Goal: Transaction & Acquisition: Purchase product/service

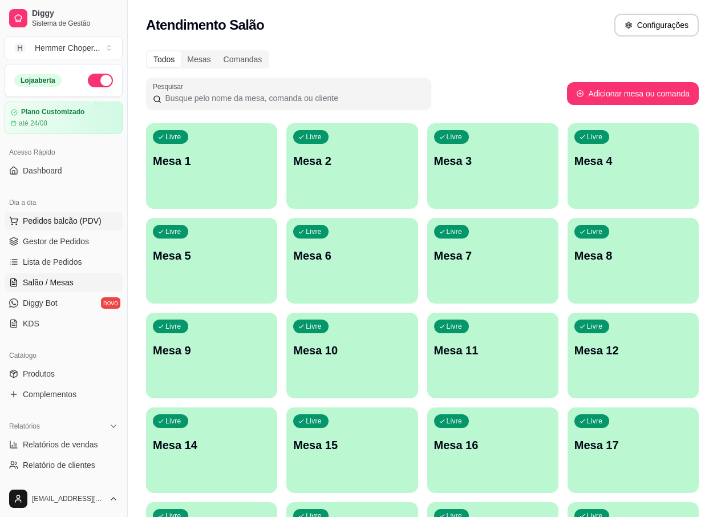
click at [71, 220] on span "Pedidos balcão (PDV)" at bounding box center [62, 220] width 79 height 11
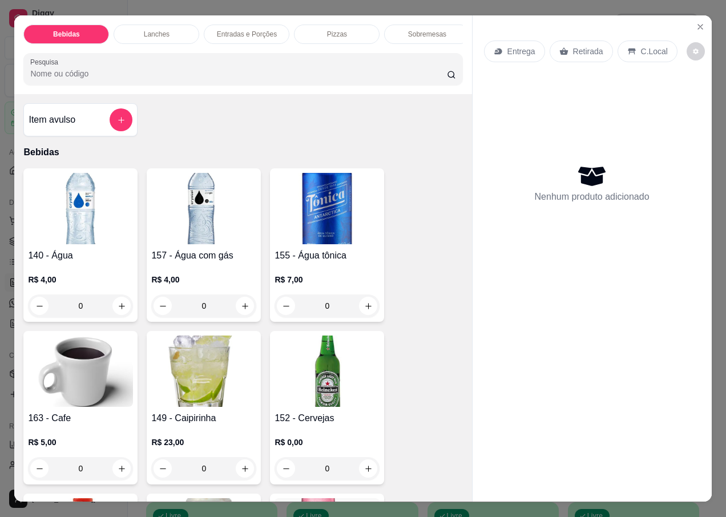
click at [573, 46] on p "Retirada" at bounding box center [588, 51] width 30 height 11
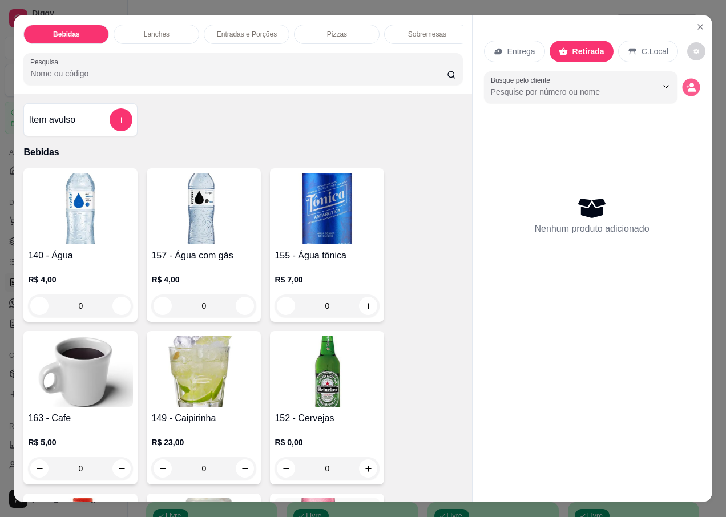
click at [686, 83] on icon "decrease-product-quantity" at bounding box center [691, 87] width 10 height 10
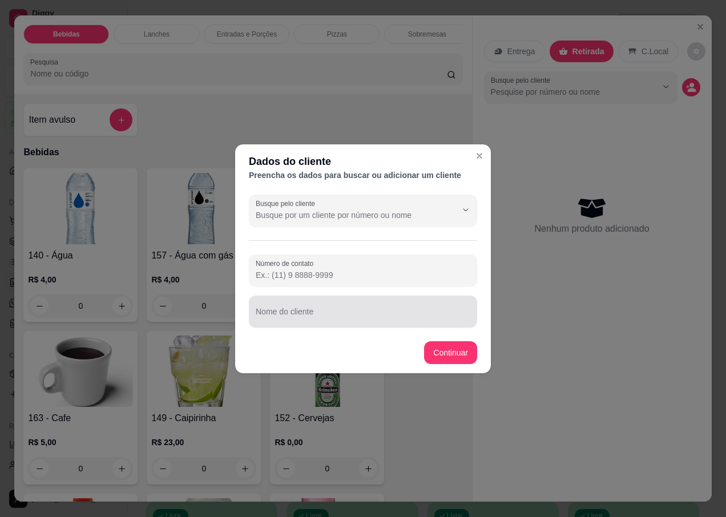
click at [300, 321] on input "Nome do cliente" at bounding box center [363, 315] width 214 height 11
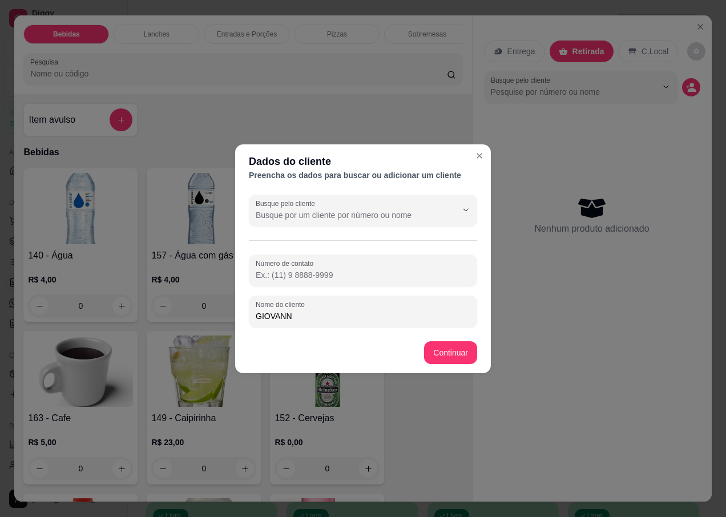
type input "[PERSON_NAME]"
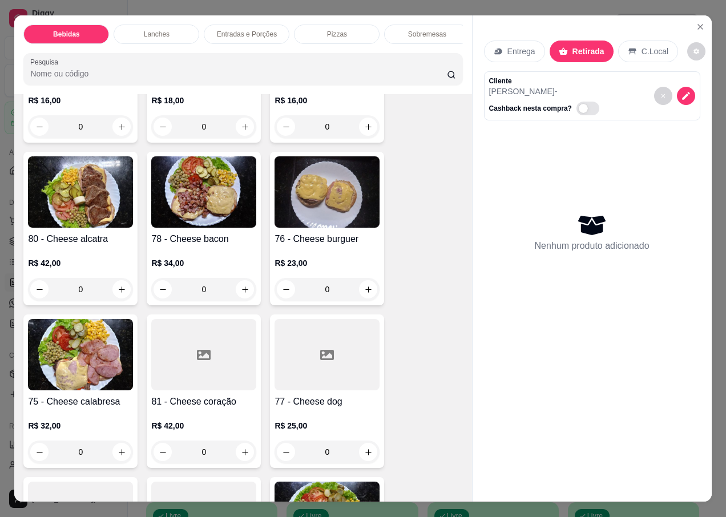
scroll to position [2053, 0]
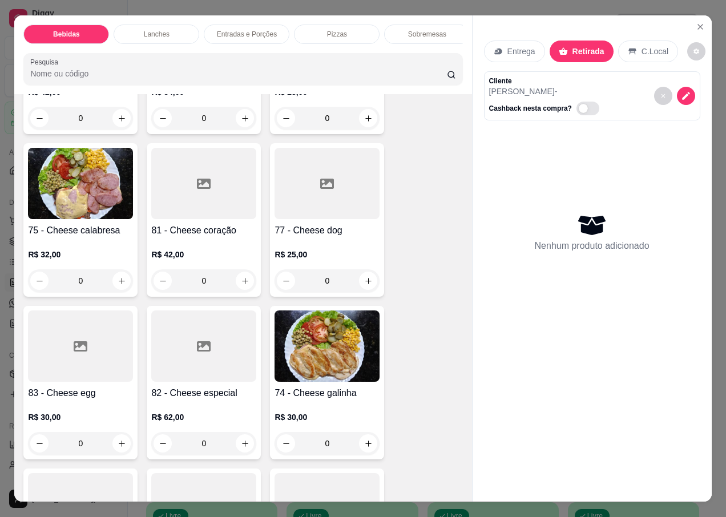
click at [82, 224] on h4 "75 - Cheese calabresa" at bounding box center [80, 231] width 105 height 14
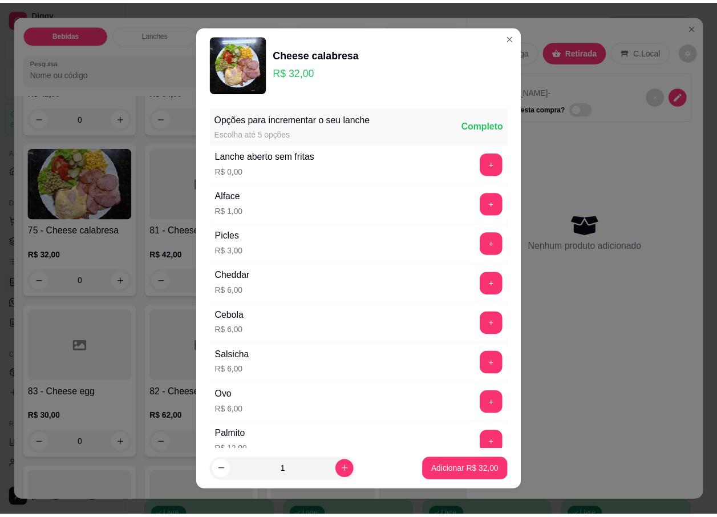
scroll to position [342, 0]
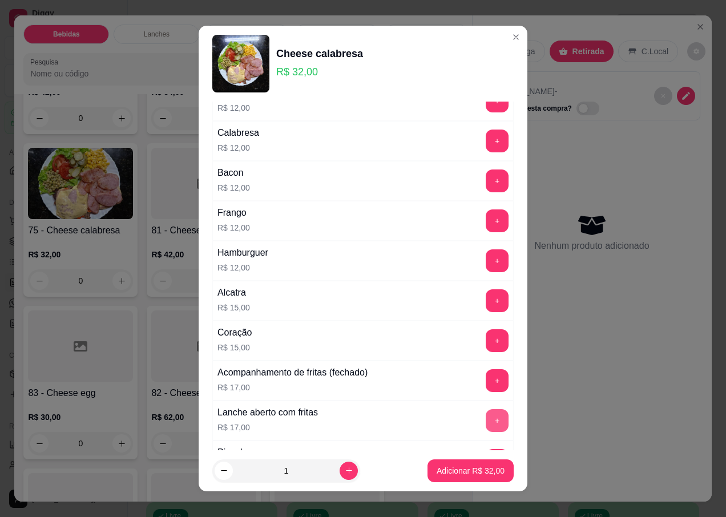
click at [485, 414] on button "+" at bounding box center [496, 420] width 23 height 23
click at [436, 473] on p "Adicionar R$ 49,00" at bounding box center [470, 470] width 68 height 11
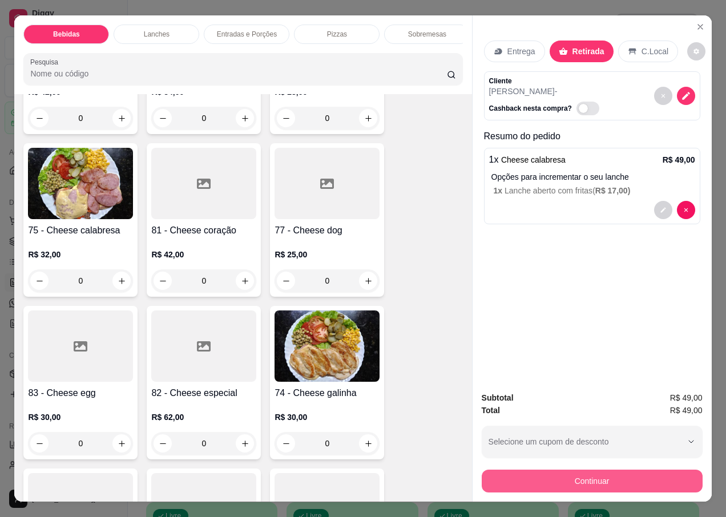
click at [537, 471] on button "Continuar" at bounding box center [591, 480] width 221 height 23
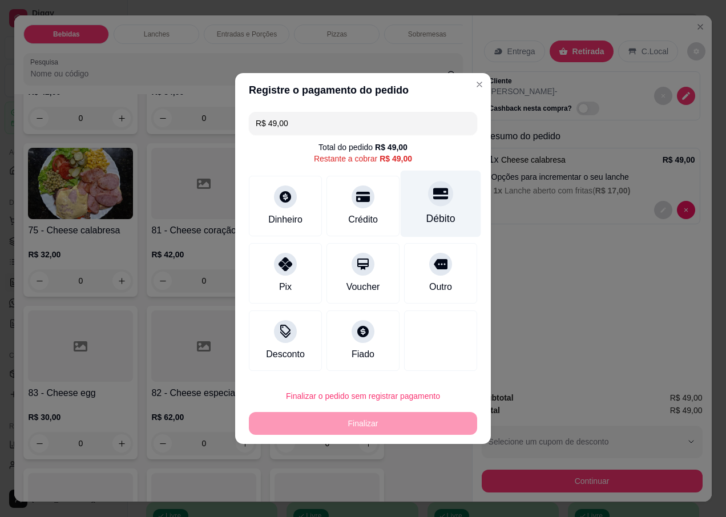
click at [428, 209] on div "Débito" at bounding box center [440, 204] width 80 height 67
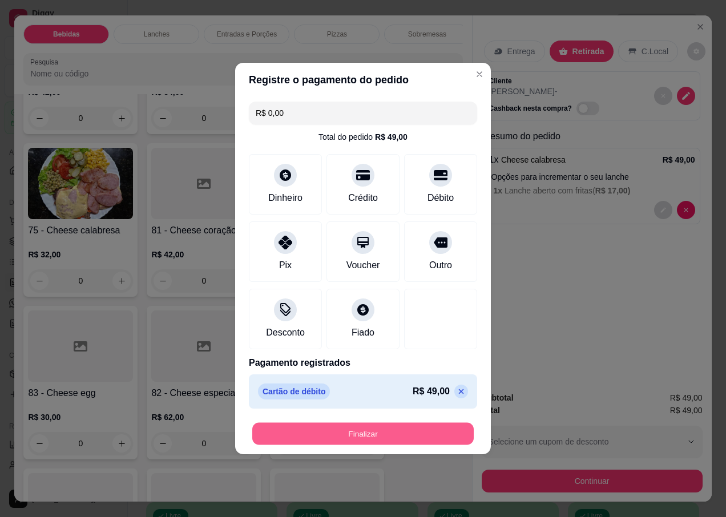
click at [359, 433] on button "Finalizar" at bounding box center [362, 434] width 221 height 22
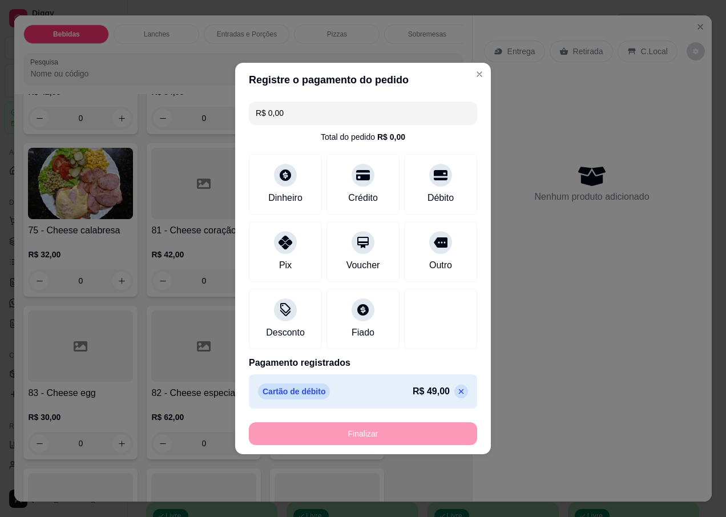
type input "-R$ 49,00"
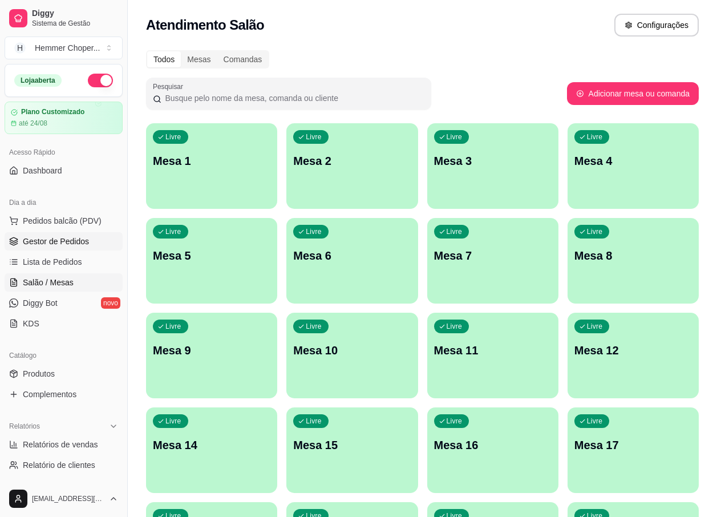
click at [50, 241] on span "Gestor de Pedidos" at bounding box center [56, 241] width 66 height 11
